Goal: Transaction & Acquisition: Purchase product/service

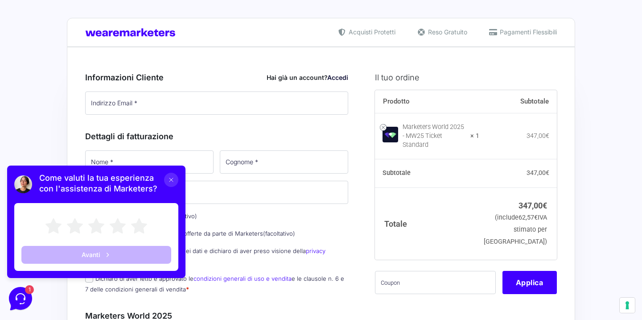
click at [172, 179] on icon at bounding box center [172, 180] width 4 height 4
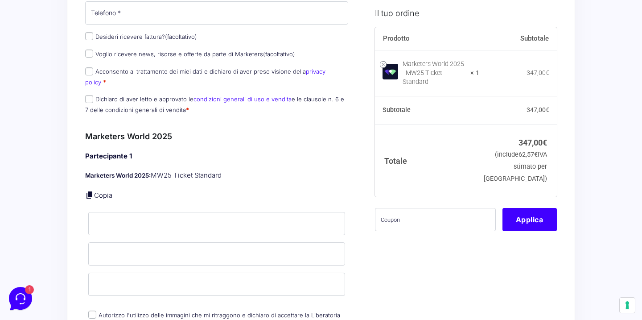
scroll to position [174, 0]
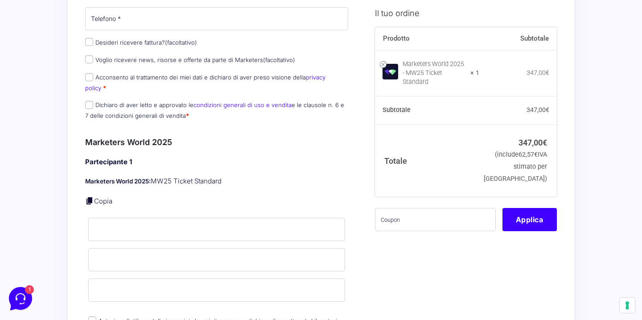
click at [112, 101] on label "Dichiaro di aver letto e approvato le condizioni generali di uso e vendita e le…" at bounding box center [214, 109] width 259 height 17
click at [93, 101] on input "Dichiaro di aver letto e approvato le condizioni generali di uso e vendita e le…" at bounding box center [89, 105] width 8 height 8
checkbox input "true"
click at [112, 80] on label "Acconsento al trattamento dei miei dati e dichiaro di aver preso visione della …" at bounding box center [205, 82] width 240 height 17
click at [93, 80] on input "Acconsento al trattamento dei miei dati e dichiaro di aver preso visione della …" at bounding box center [89, 77] width 8 height 8
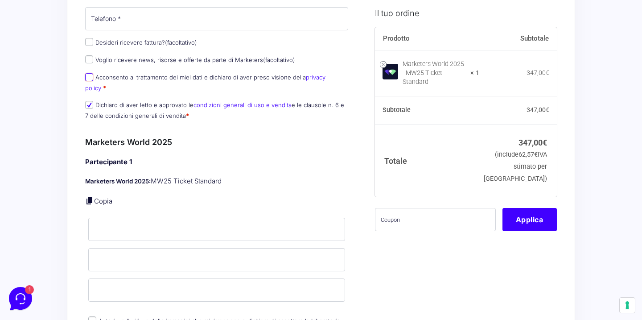
checkbox input "true"
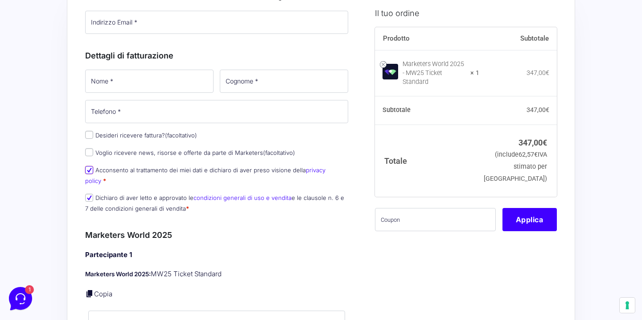
scroll to position [79, 0]
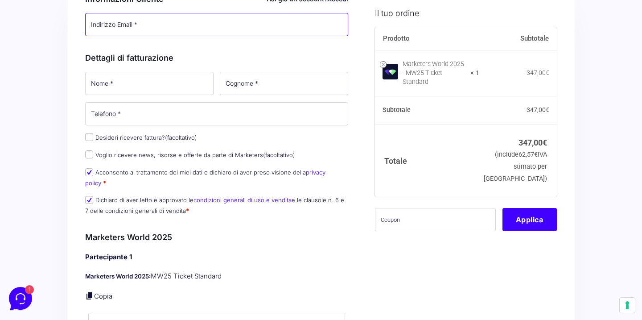
click at [155, 26] on input "Indirizzo Email *" at bounding box center [216, 24] width 263 height 23
type input "[EMAIL_ADDRESS][DOMAIN_NAME]"
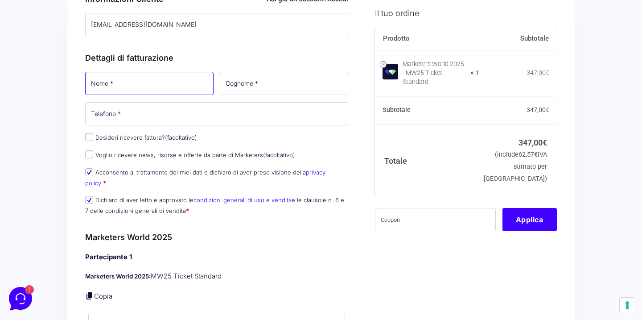
type input "[PERSON_NAME]"
type input "Gasponi"
type input "[PHONE_NUMBER]"
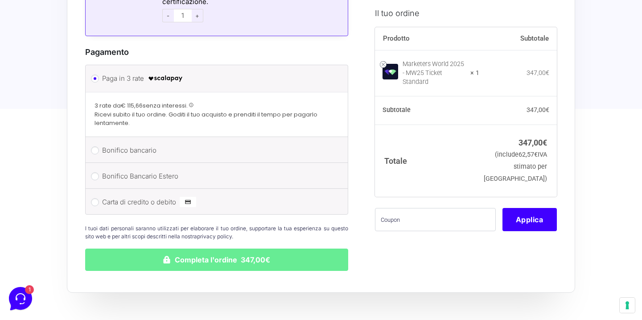
scroll to position [817, 0]
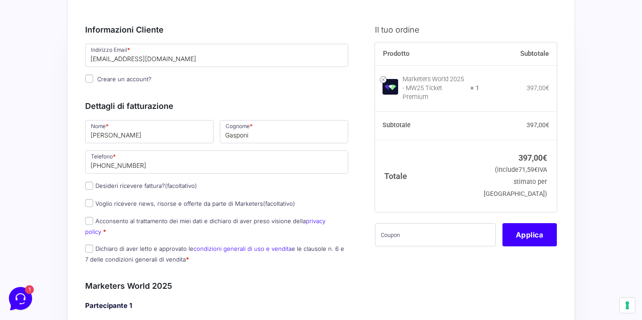
scroll to position [50, 0]
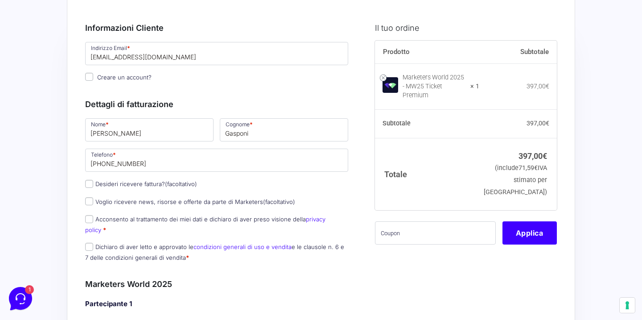
click at [104, 184] on label "Desideri ricevere fattura? (facoltativo)" at bounding box center [141, 183] width 112 height 7
click at [93, 184] on input "Desideri ricevere fattura? (facoltativo)" at bounding box center [89, 184] width 8 height 8
checkbox input "true"
select select "IT"
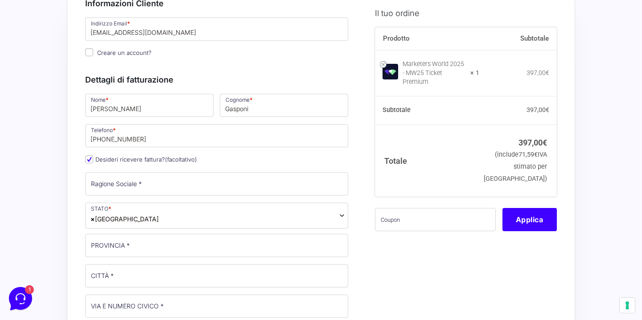
scroll to position [78, 0]
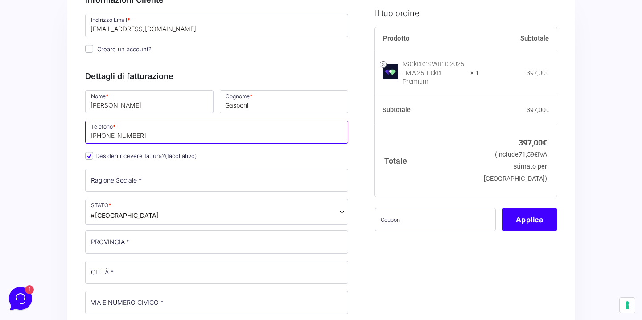
drag, startPoint x: 143, startPoint y: 142, endPoint x: 48, endPoint y: 138, distance: 95.1
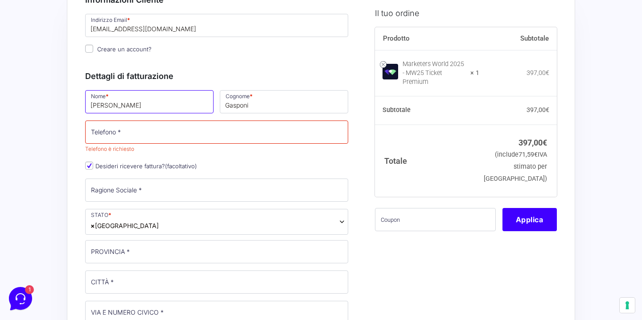
drag, startPoint x: 160, startPoint y: 104, endPoint x: 46, endPoint y: 104, distance: 114.2
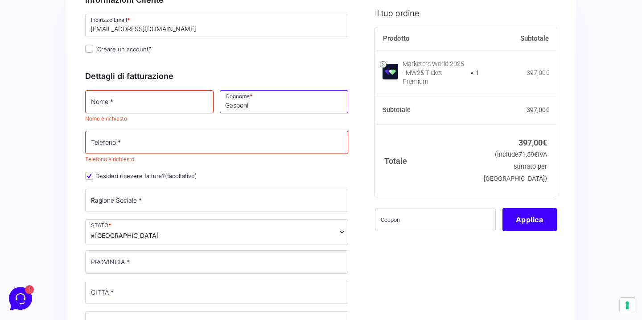
drag, startPoint x: 265, startPoint y: 109, endPoint x: 190, endPoint y: 104, distance: 74.7
click at [279, 57] on div "Informazioni Cliente Hai già un account? Accedi Indirizzo Email * gasponimatild…" at bounding box center [216, 22] width 263 height 77
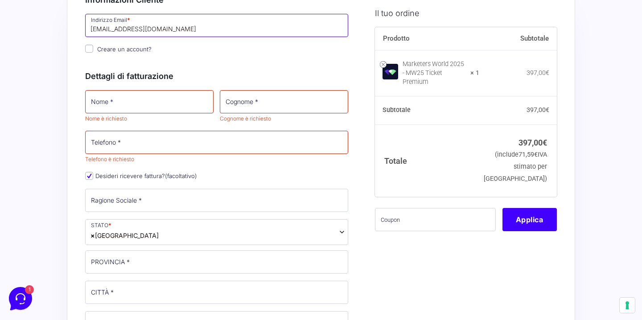
drag, startPoint x: 189, startPoint y: 24, endPoint x: 75, endPoint y: 34, distance: 114.2
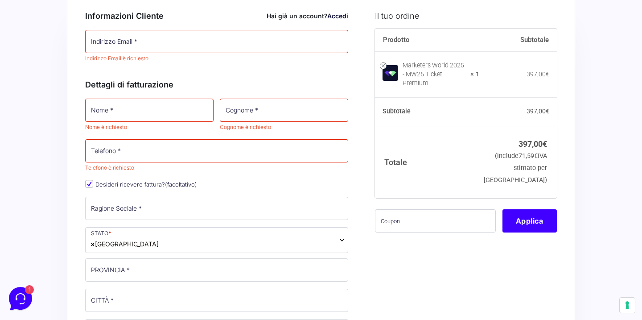
scroll to position [62, 0]
click at [89, 183] on input "Desideri ricevere fattura? (facoltativo)" at bounding box center [89, 183] width 8 height 8
checkbox input "false"
